Goal: Book appointment/travel/reservation

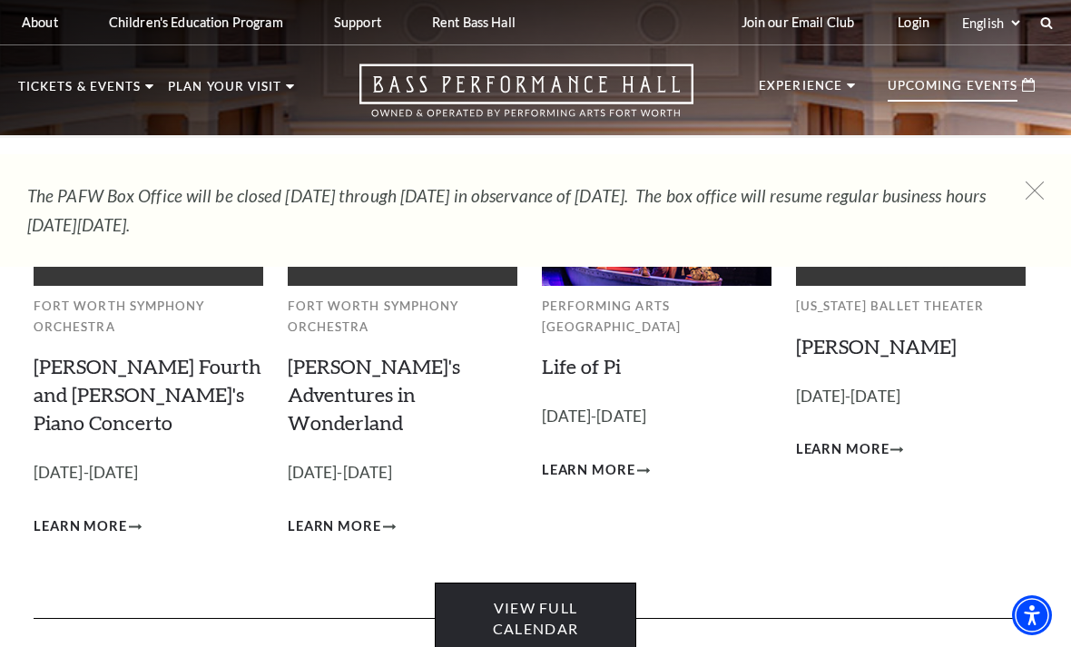
click at [575, 593] on link "View Full Calendar" at bounding box center [535, 619] width 201 height 72
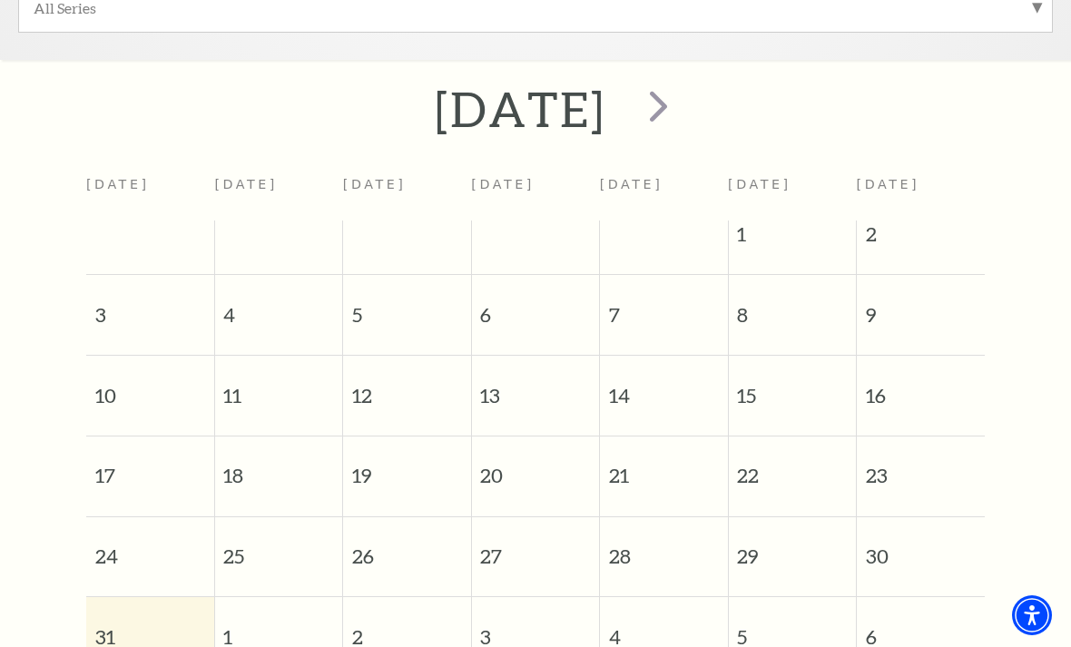
scroll to position [659, 0]
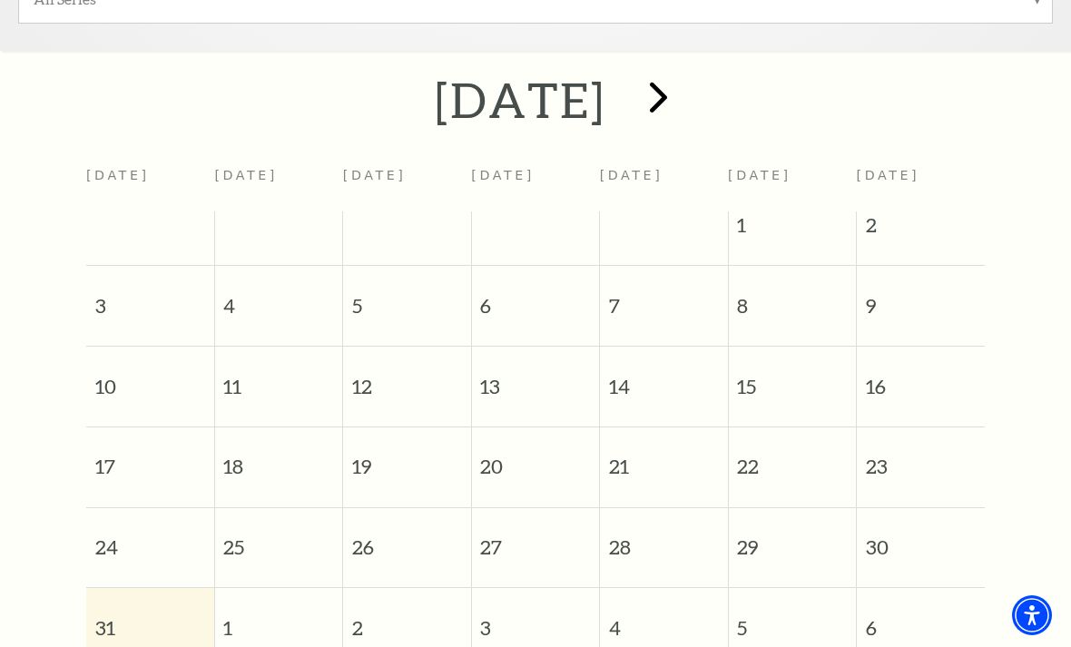
click at [684, 87] on span "next" at bounding box center [659, 97] width 52 height 52
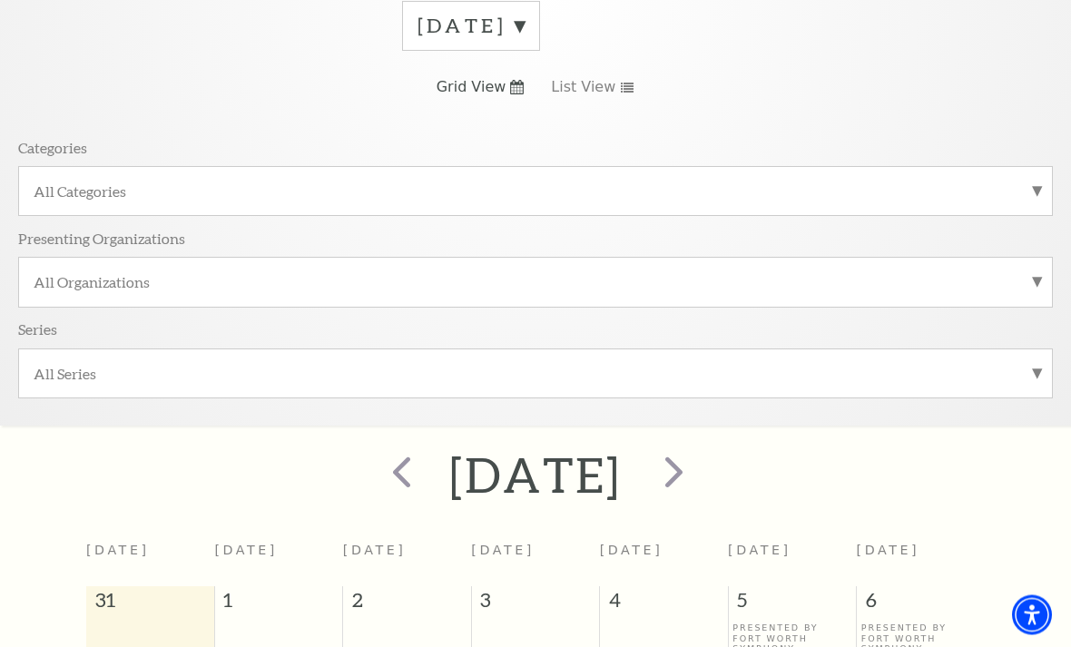
scroll to position [285, 0]
click at [525, 29] on label "September 2025" at bounding box center [471, 25] width 107 height 28
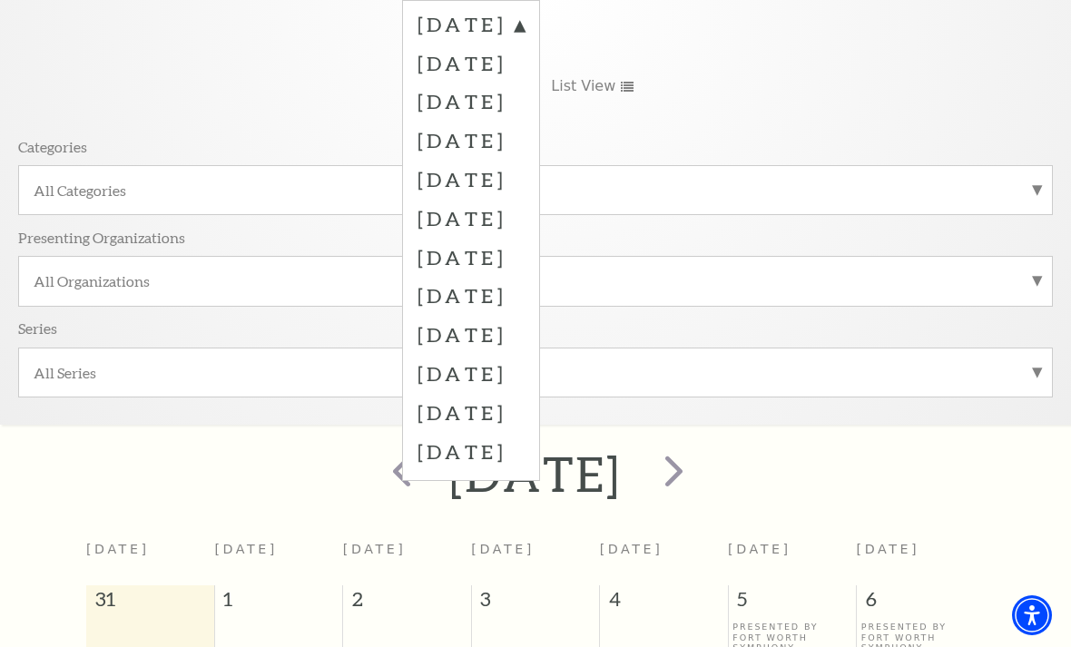
click at [471, 293] on label "March 2026" at bounding box center [471, 295] width 107 height 39
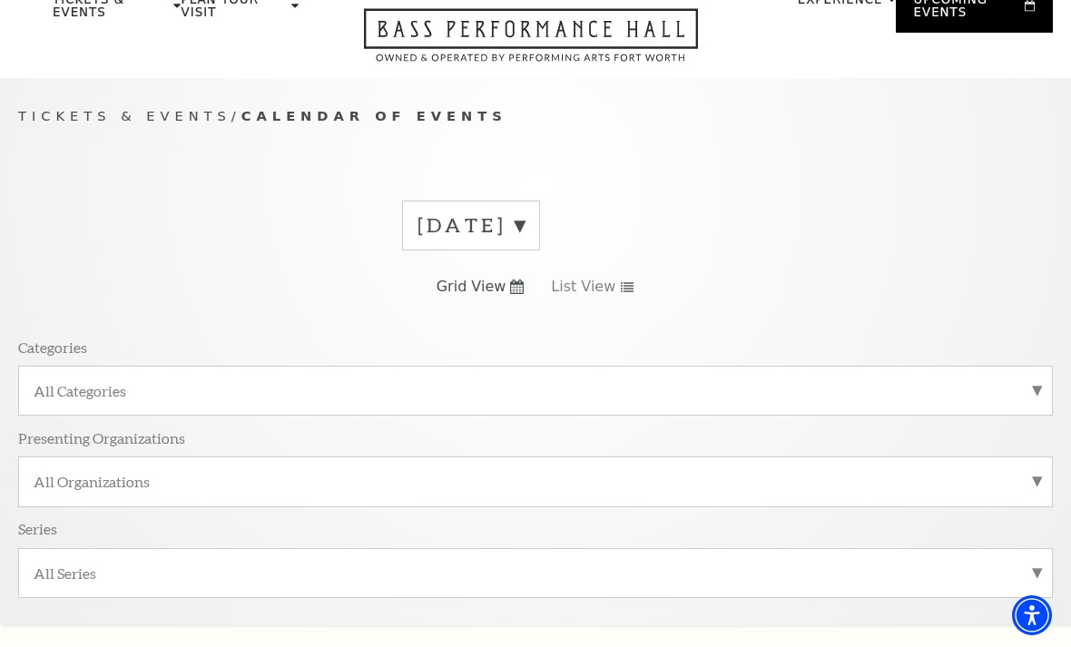
scroll to position [0, 0]
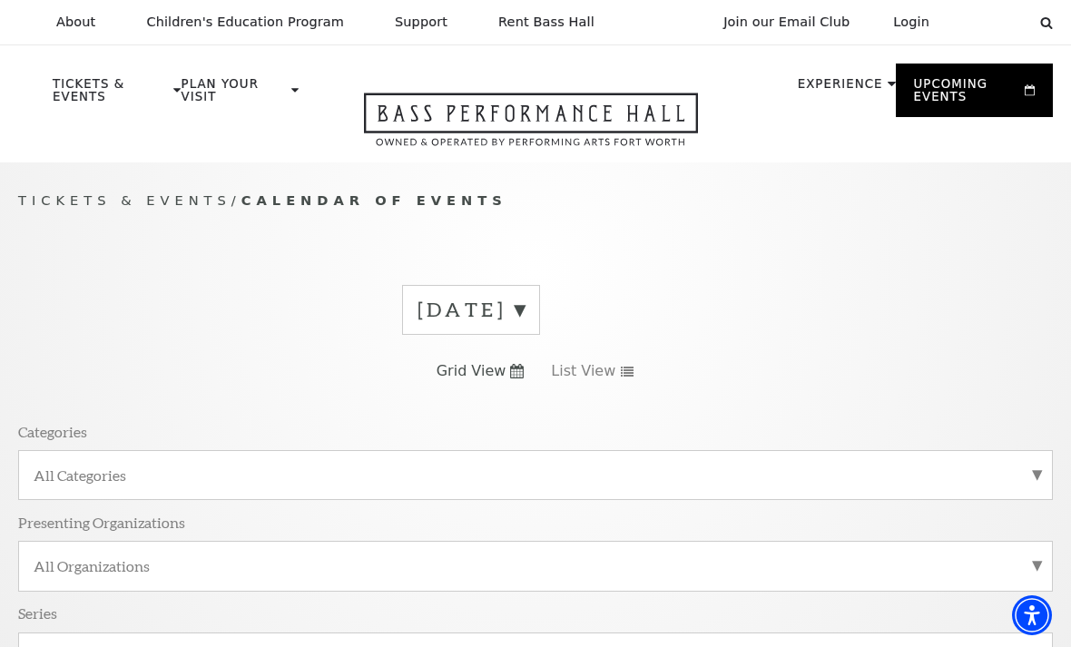
click at [524, 322] on div "March 2026" at bounding box center [471, 310] width 138 height 50
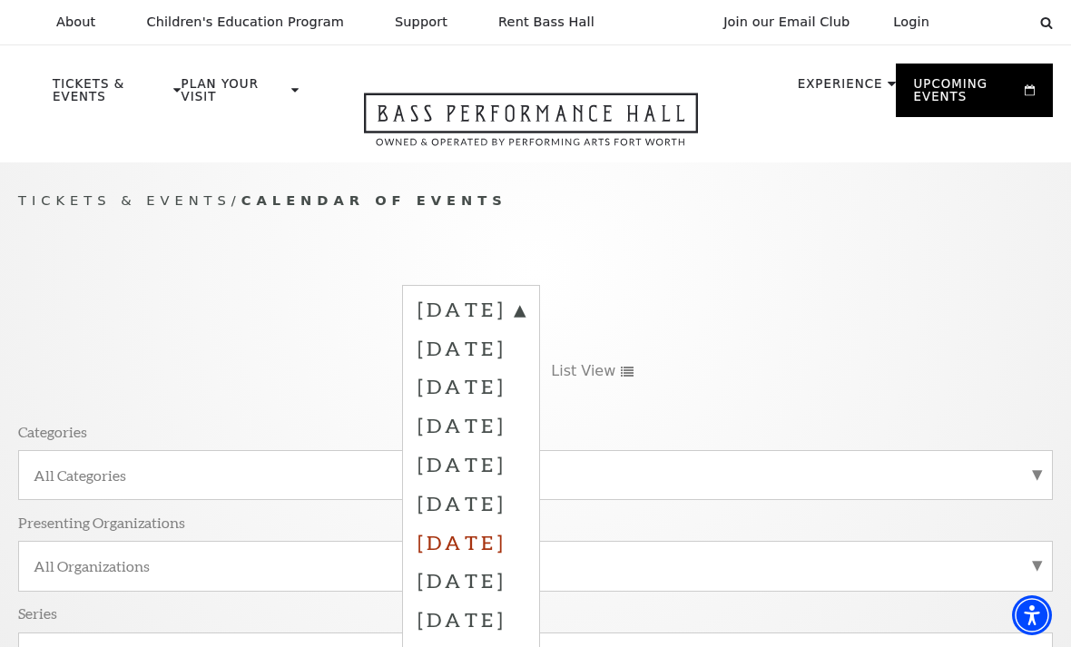
click at [487, 539] on label "February 2026" at bounding box center [471, 542] width 107 height 39
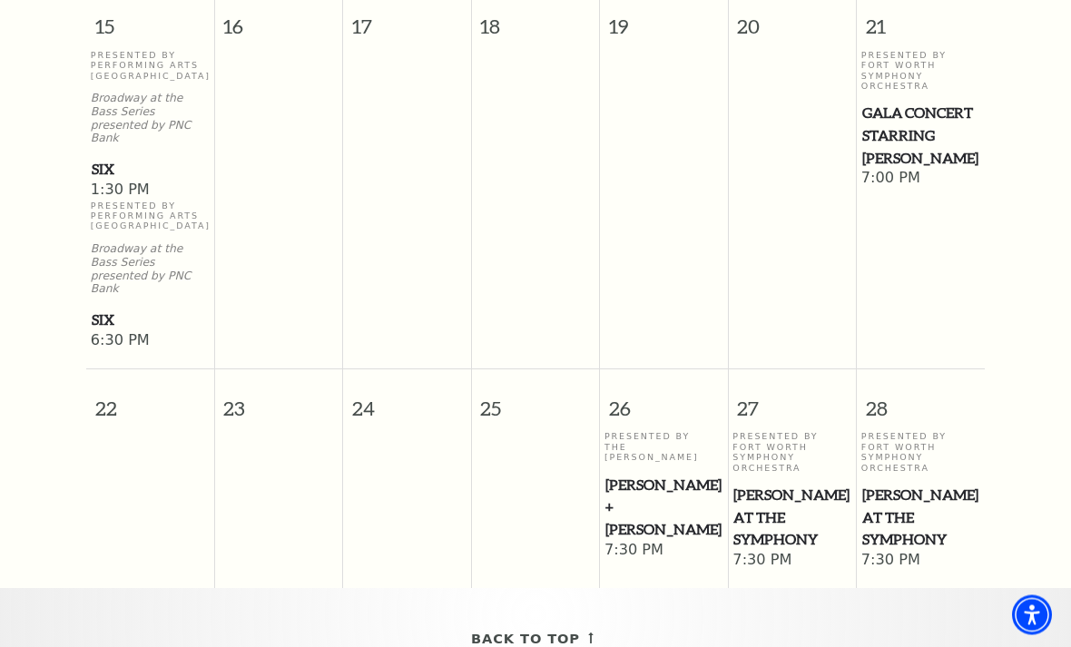
scroll to position [1341, 0]
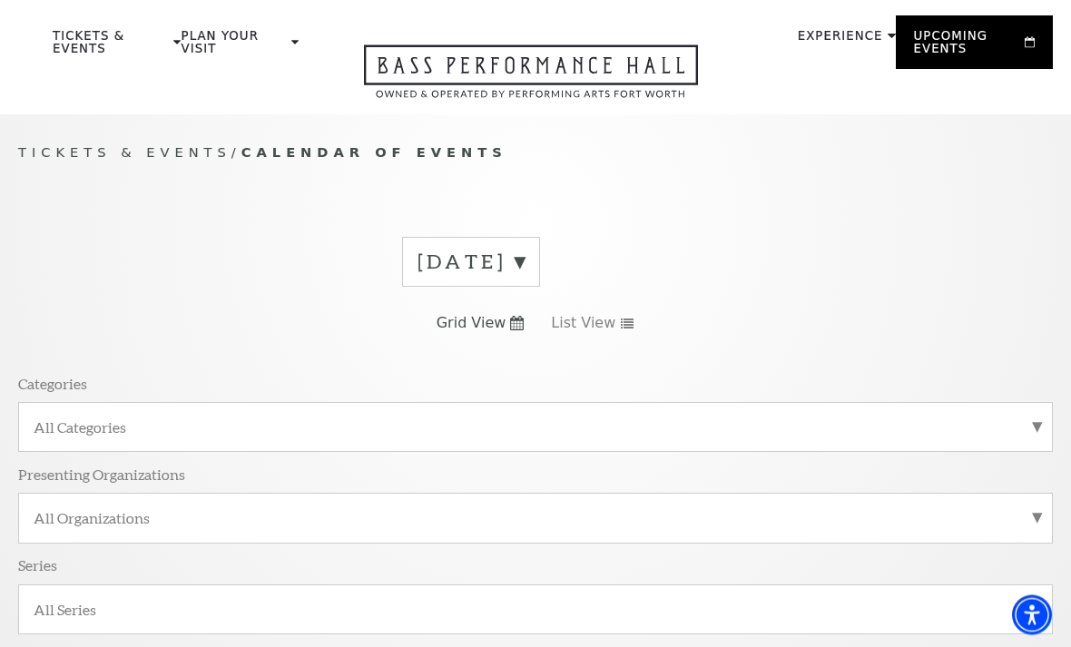
click at [525, 267] on label "February 2026" at bounding box center [471, 263] width 107 height 28
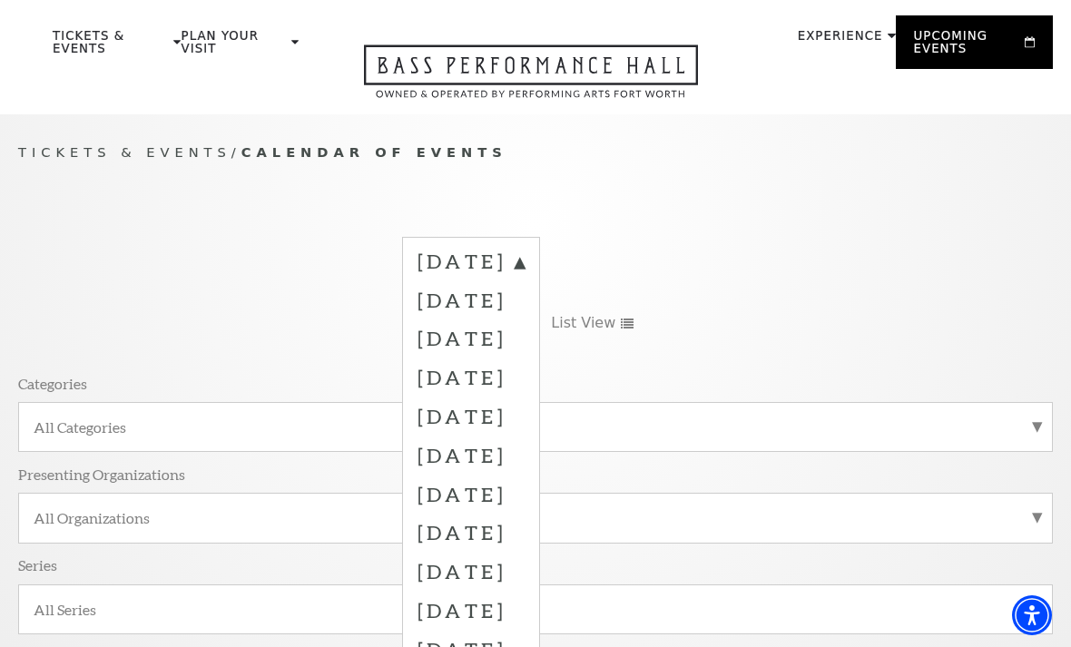
click at [481, 566] on label "April 2026" at bounding box center [471, 571] width 107 height 39
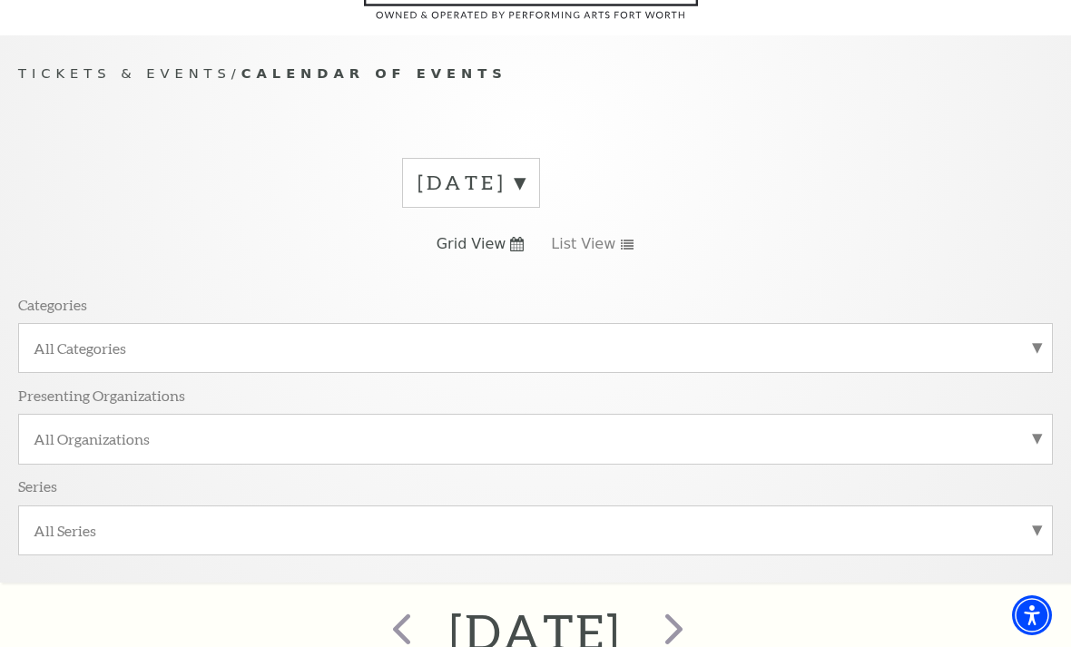
scroll to position [114, 0]
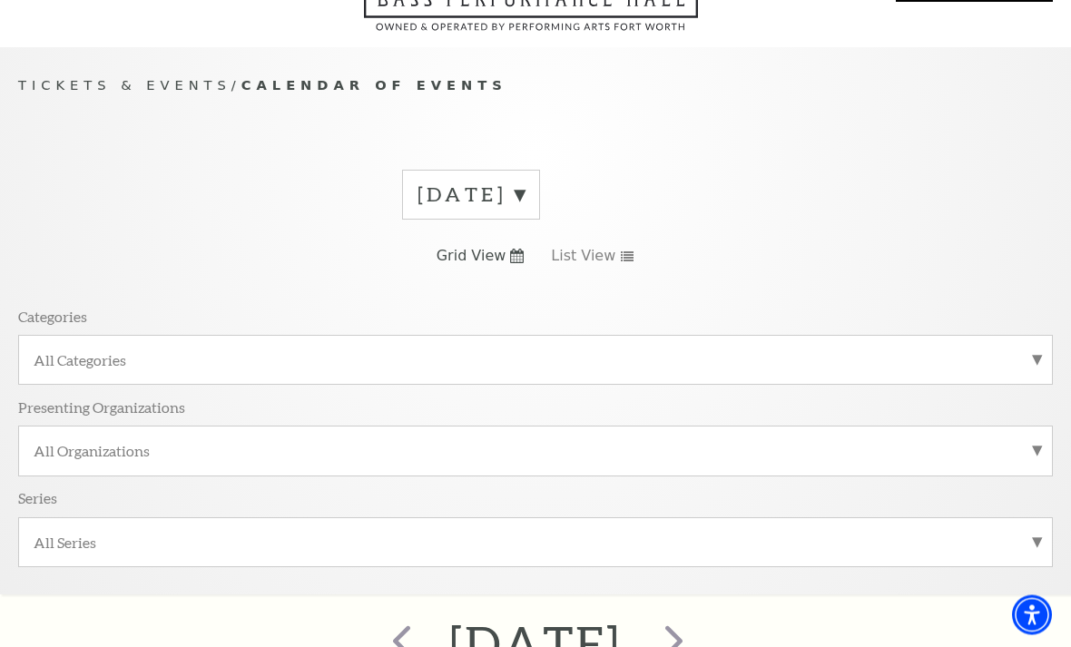
click at [464, 222] on div "April 2026 Grid View List View Categories All Categories Presenting Organizatio…" at bounding box center [535, 376] width 1035 height 438
click at [457, 198] on label "April 2026" at bounding box center [471, 196] width 107 height 28
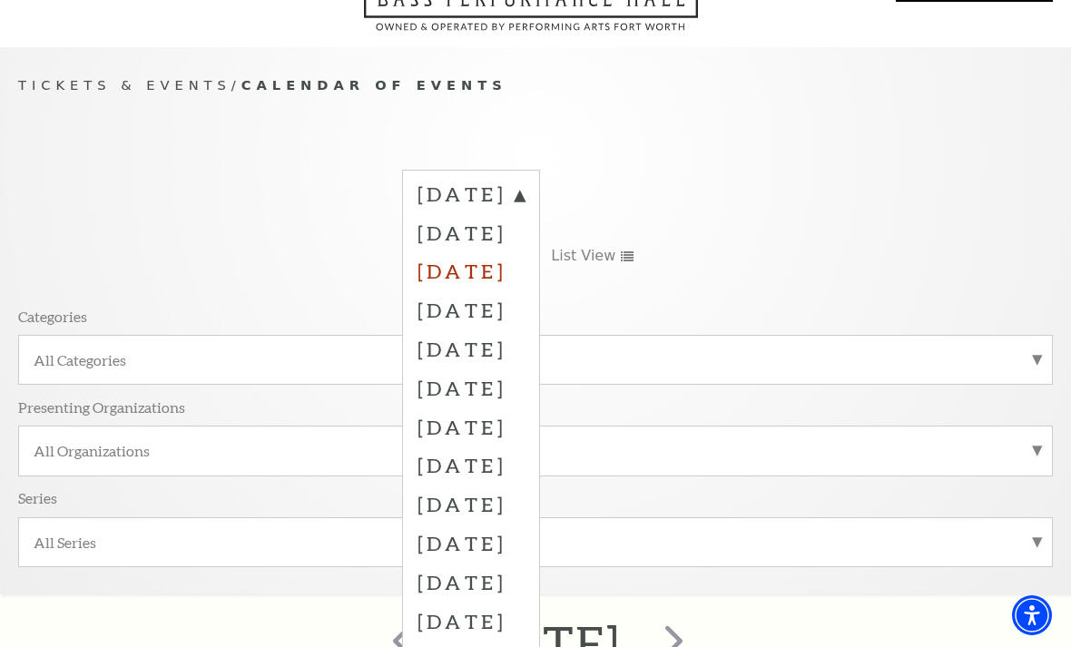
click at [466, 263] on label "October 2025" at bounding box center [471, 270] width 107 height 39
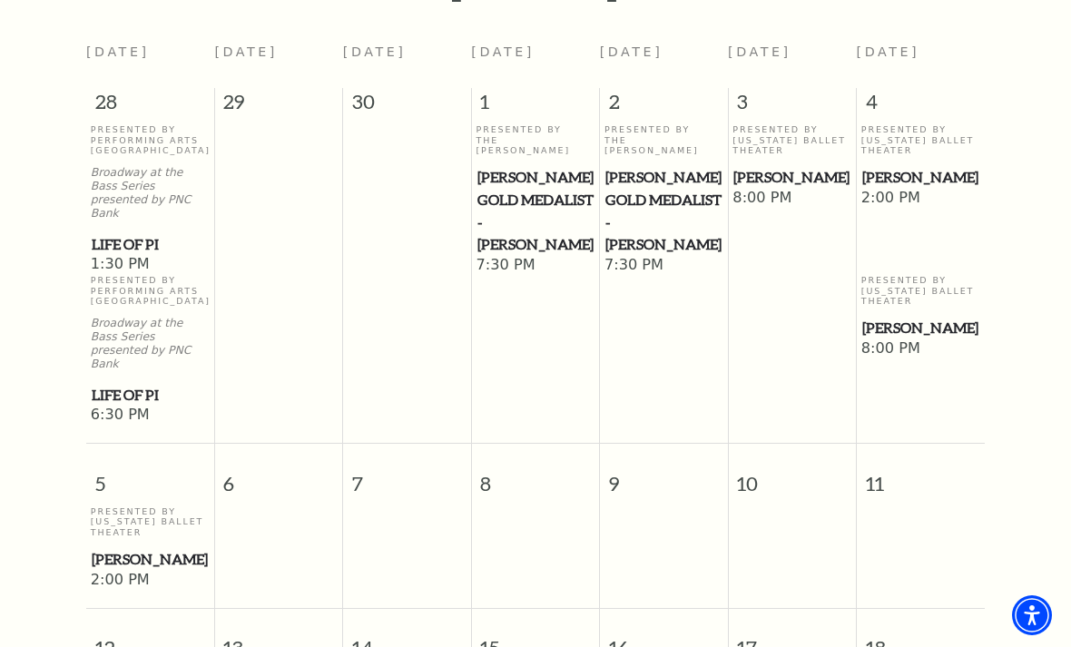
scroll to position [782, 0]
click at [892, 238] on td "Presented By Texas Ballet Theater Peter Pan 2:00 PM" at bounding box center [921, 200] width 128 height 151
click at [895, 169] on span "[PERSON_NAME]" at bounding box center [920, 178] width 117 height 23
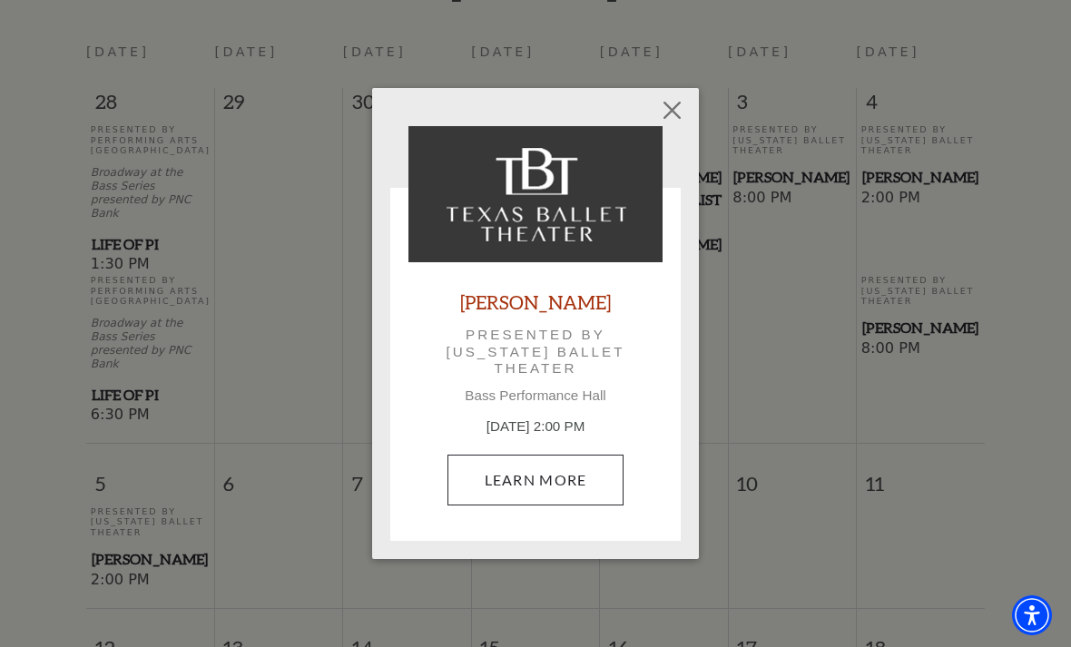
click at [522, 483] on link "Learn More" at bounding box center [536, 480] width 177 height 51
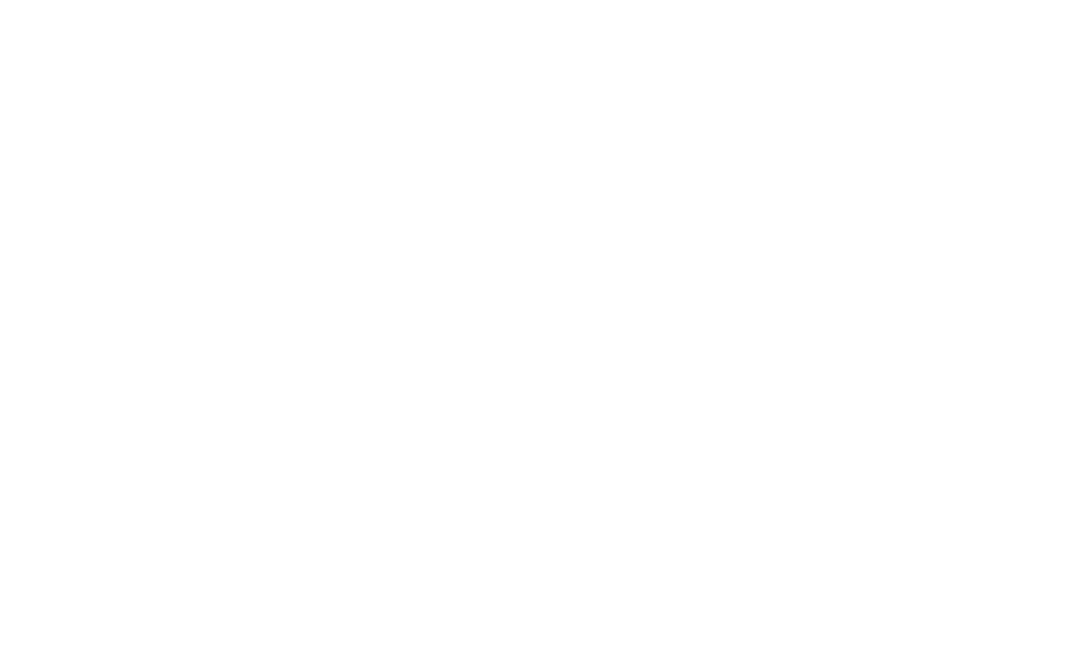
scroll to position [841, 0]
